Goal: Complete application form

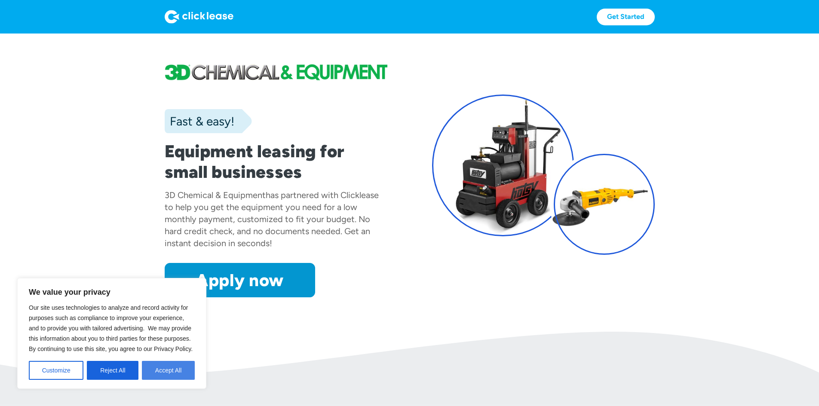
click at [159, 368] on button "Accept All" at bounding box center [168, 370] width 53 height 19
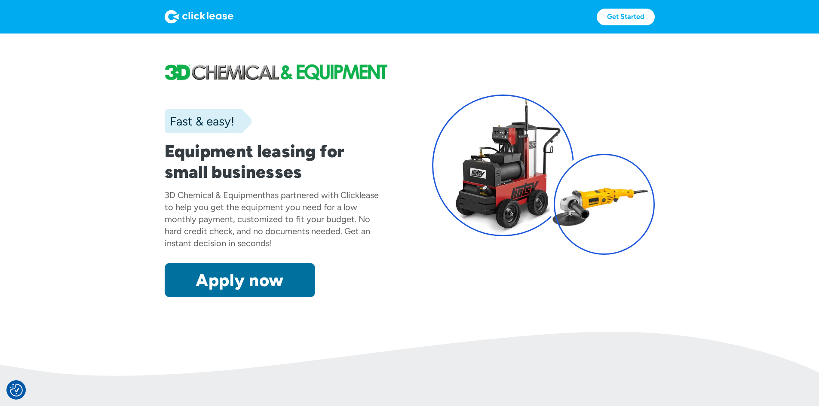
click at [207, 297] on link "Apply now" at bounding box center [240, 280] width 150 height 34
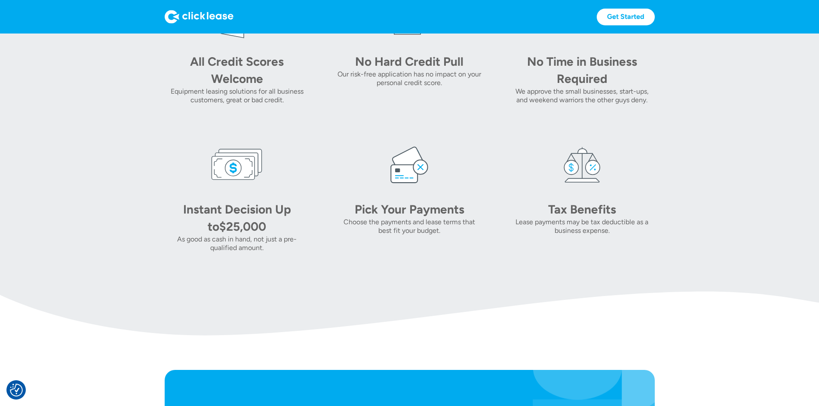
scroll to position [430, 0]
